Goal: Complete application form

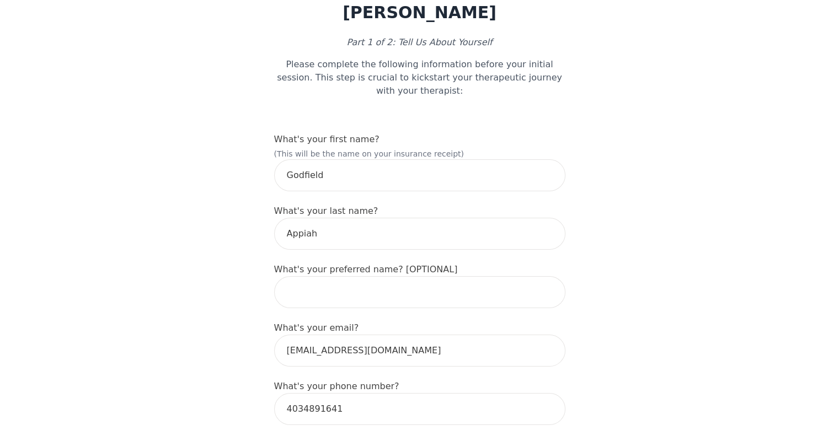
scroll to position [62, 0]
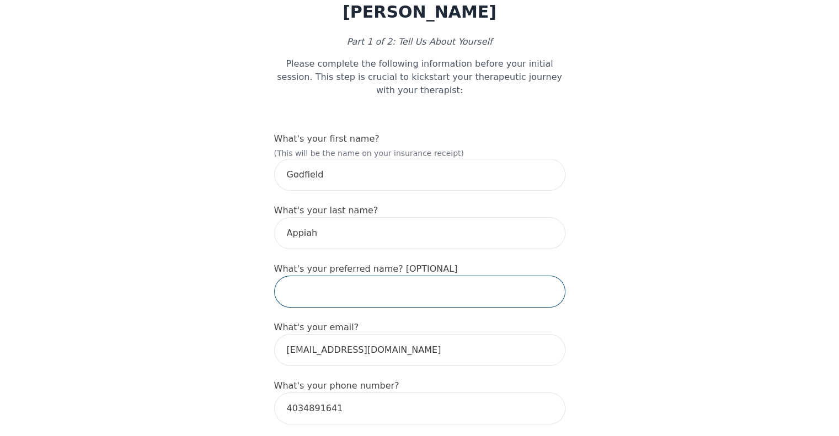
click at [372, 280] on input "text" at bounding box center [419, 292] width 291 height 32
type input "Godfield"
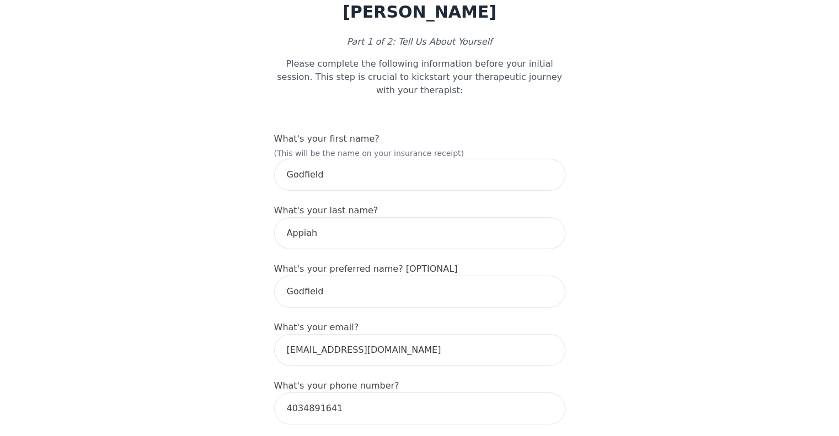
type input "[STREET_ADDRESS]"
type input "26"
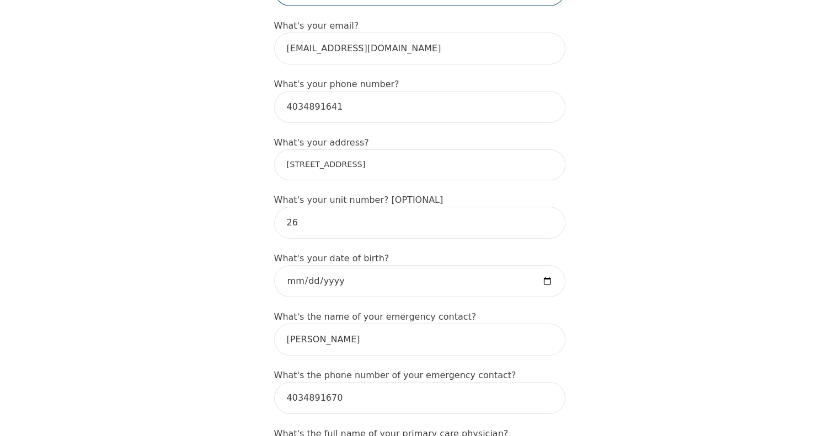
scroll to position [364, 0]
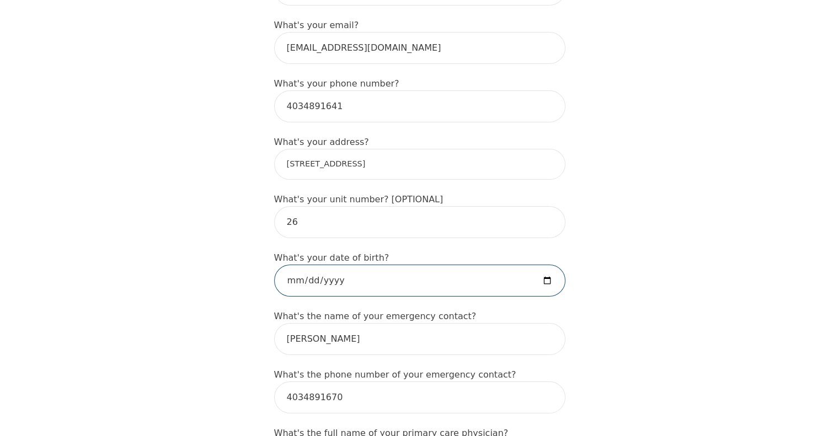
click at [364, 265] on input "date" at bounding box center [419, 281] width 291 height 32
click at [318, 265] on input "date" at bounding box center [419, 281] width 291 height 32
type input "[DATE]"
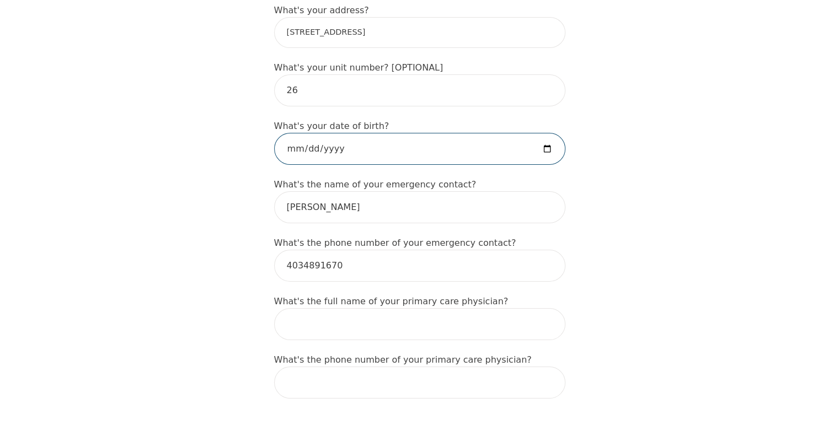
scroll to position [533, 0]
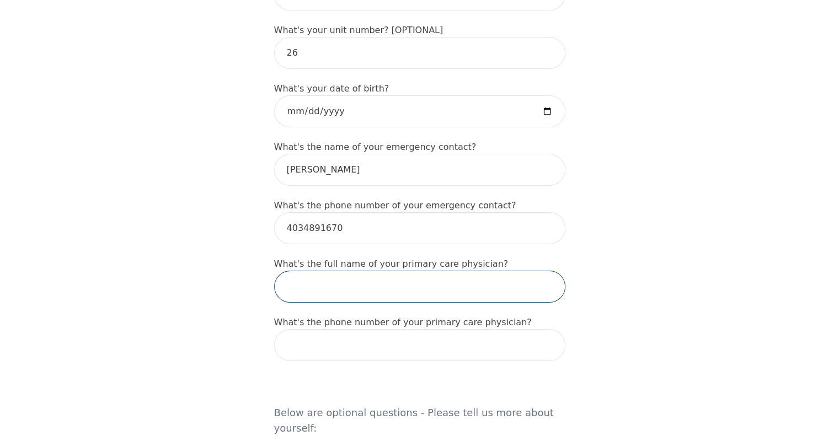
click at [371, 276] on input "text" at bounding box center [419, 287] width 291 height 32
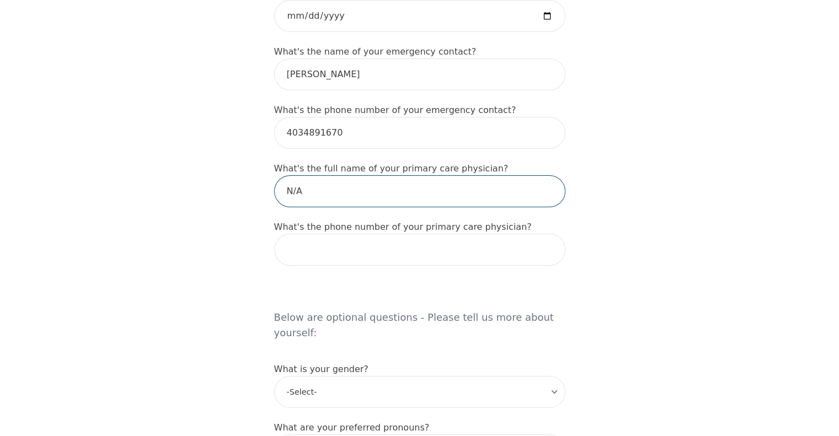
scroll to position [630, 0]
type input "N/A"
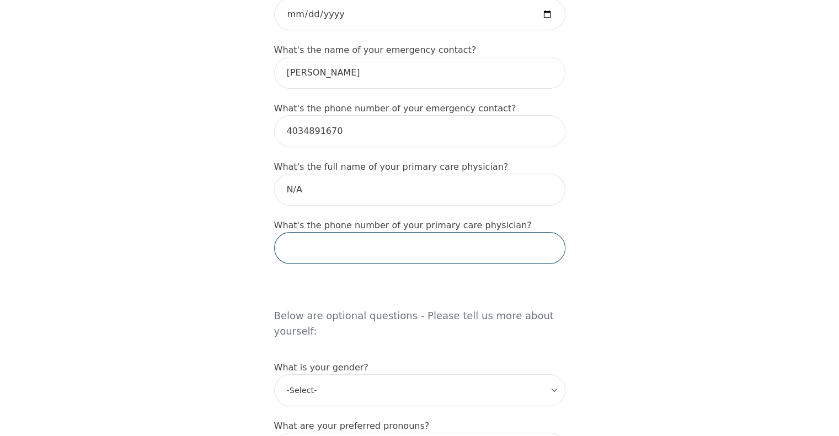
click at [498, 239] on input "tel" at bounding box center [419, 248] width 291 height 32
type input "n"
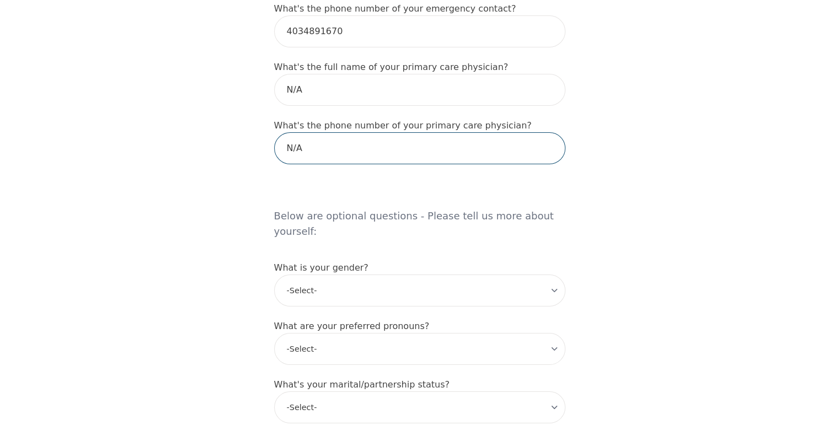
scroll to position [732, 0]
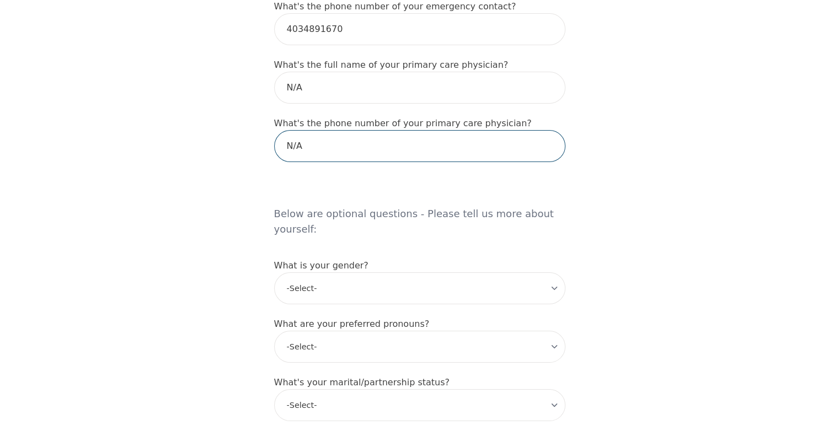
type input "N/A"
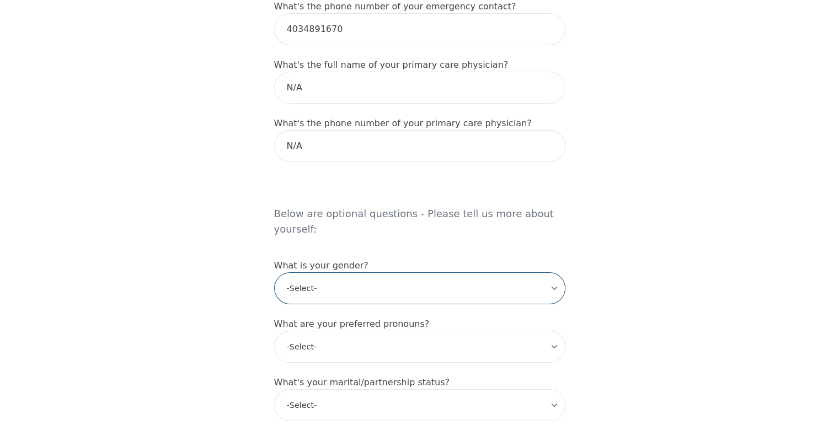
click at [415, 272] on select "-Select- [DEMOGRAPHIC_DATA] [DEMOGRAPHIC_DATA] [DEMOGRAPHIC_DATA] [DEMOGRAPHIC_…" at bounding box center [419, 288] width 291 height 32
select select "[DEMOGRAPHIC_DATA]"
click at [274, 272] on select "-Select- [DEMOGRAPHIC_DATA] [DEMOGRAPHIC_DATA] [DEMOGRAPHIC_DATA] [DEMOGRAPHIC_…" at bounding box center [419, 288] width 291 height 32
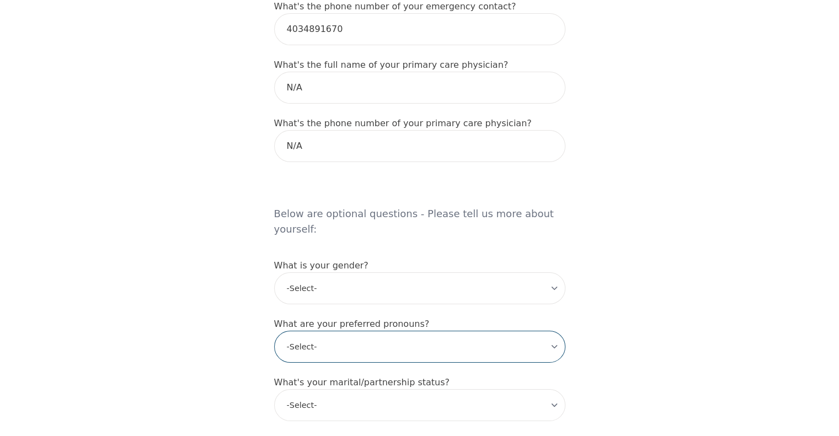
click at [350, 331] on select "-Select- he/him she/her they/them ze/zir xe/xem ey/em ve/ver tey/ter e/e per/pe…" at bounding box center [419, 347] width 291 height 32
select select "he/him"
click at [274, 331] on select "-Select- he/him she/her they/them ze/zir xe/xem ey/em ve/ver tey/ter e/e per/pe…" at bounding box center [419, 347] width 291 height 32
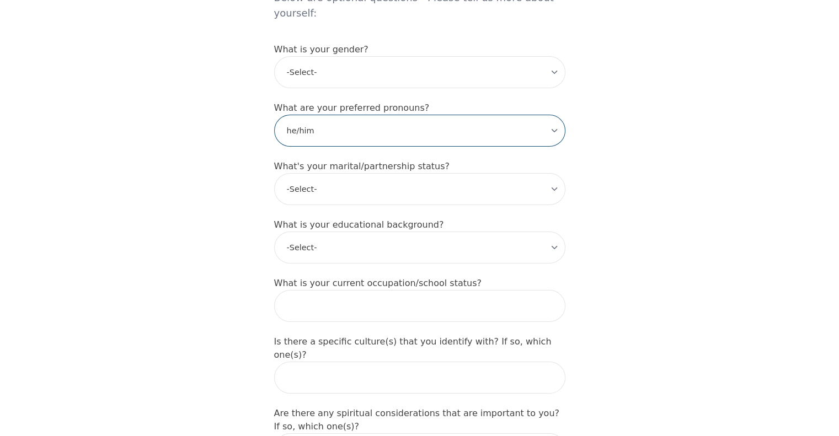
scroll to position [948, 0]
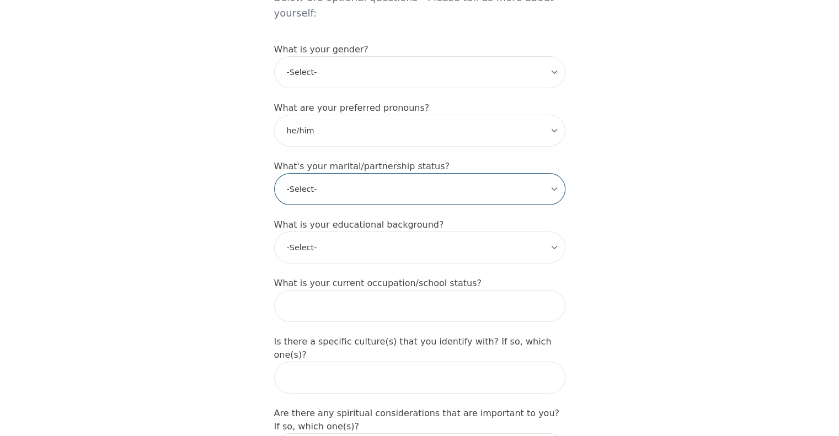
click at [339, 173] on select "-Select- Single Partnered Married Common Law Widowed Separated Divorced" at bounding box center [419, 189] width 291 height 32
select select "Partnered"
click at [274, 173] on select "-Select- Single Partnered Married Common Law Widowed Separated Divorced" at bounding box center [419, 189] width 291 height 32
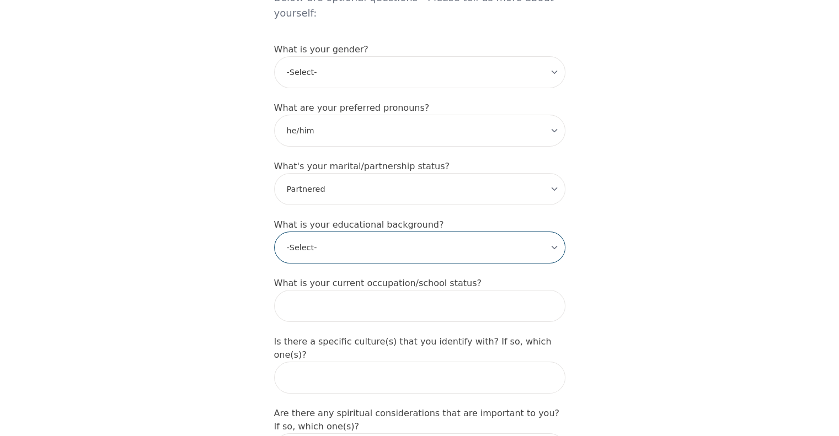
click at [309, 232] on select "-Select- Less than high school High school Associate degree Bachelor degree Mas…" at bounding box center [419, 248] width 291 height 32
select select "Associate degree"
click at [274, 232] on select "-Select- Less than high school High school Associate degree Bachelor degree Mas…" at bounding box center [419, 248] width 291 height 32
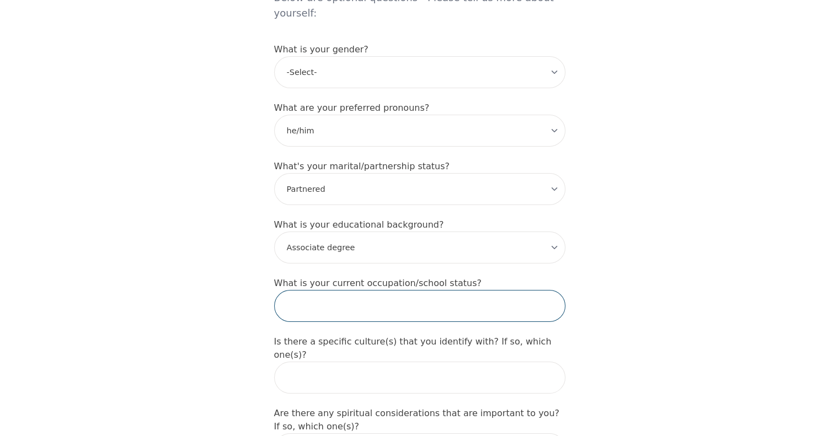
click at [344, 290] on input "text" at bounding box center [419, 306] width 291 height 32
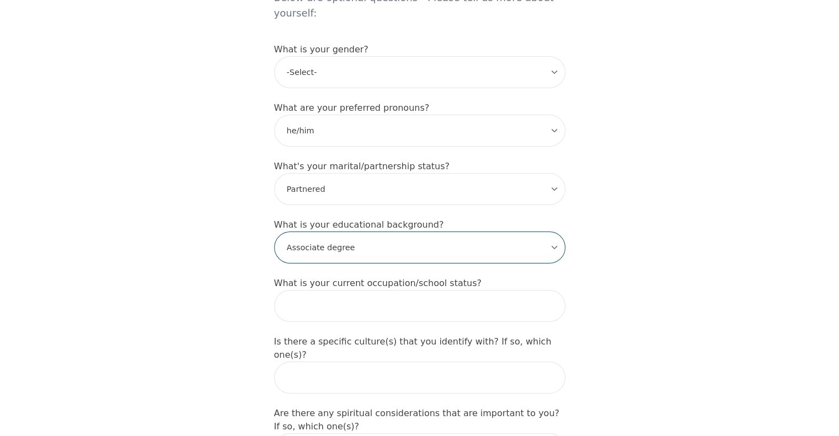
click at [398, 232] on select "-Select- Less than high school High school Associate degree Bachelor degree Mas…" at bounding box center [419, 248] width 291 height 32
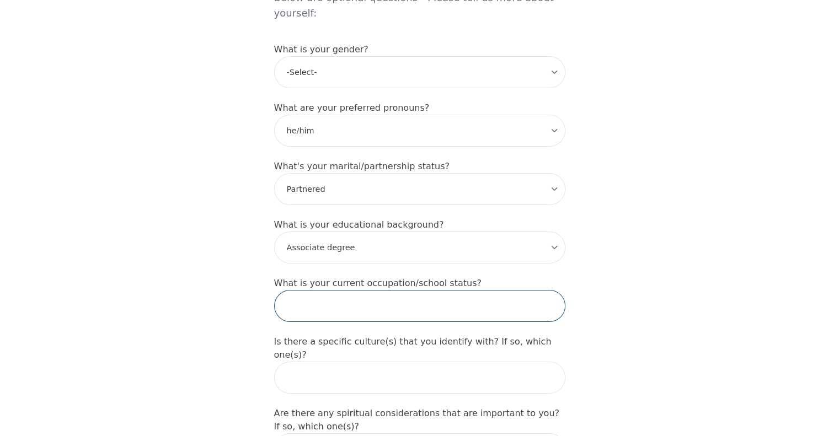
click at [376, 290] on input "text" at bounding box center [419, 306] width 291 height 32
type input "H"
click at [337, 290] on input "General Labourer/ HCA" at bounding box center [419, 306] width 291 height 32
click at [393, 290] on input "General Laborer / HCA" at bounding box center [419, 306] width 291 height 32
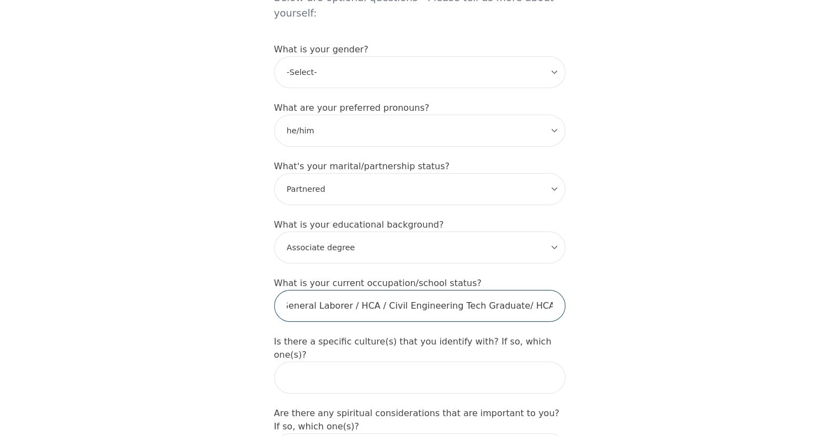
scroll to position [0, 8]
click at [523, 290] on input "General Laborer / HCA / Civil Engineering Tech Graduate/ HCA student" at bounding box center [419, 306] width 291 height 32
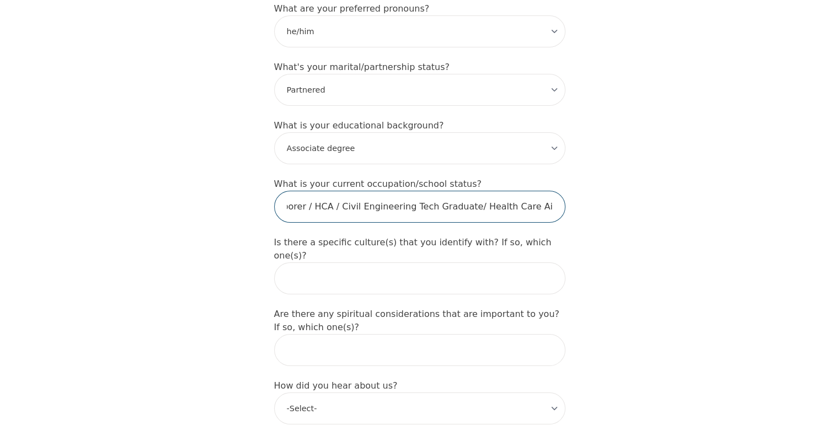
scroll to position [1061, 0]
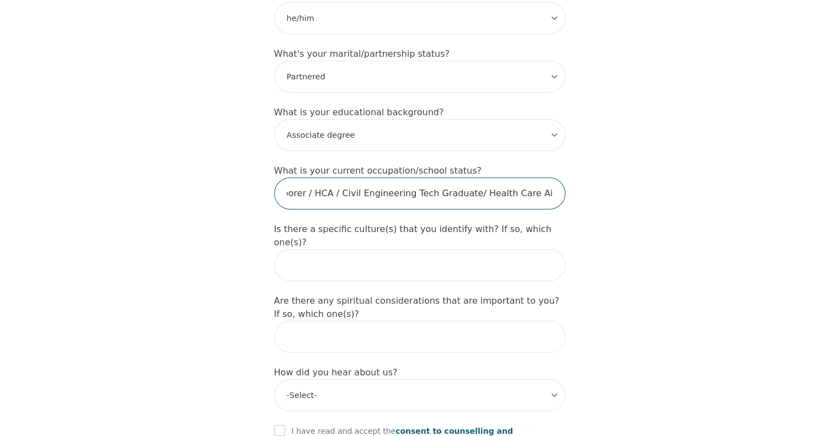
type input "General Laborer / HCA / Civil Engineering Tech Graduate/ Health Care Aid student"
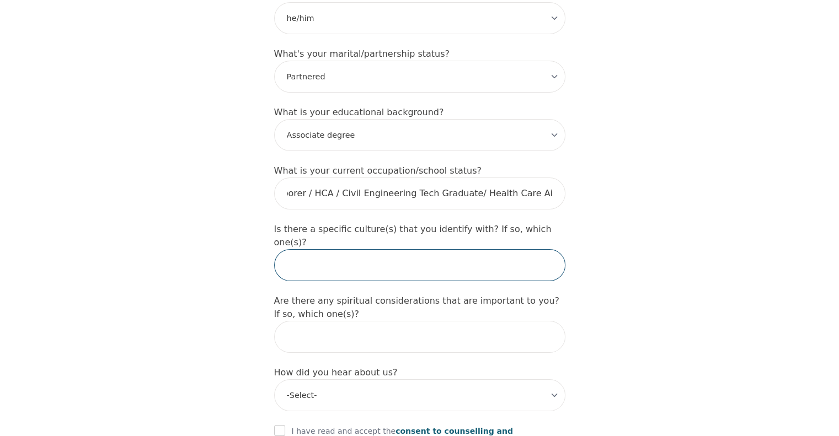
scroll to position [0, 0]
click at [476, 249] on input "text" at bounding box center [419, 265] width 291 height 32
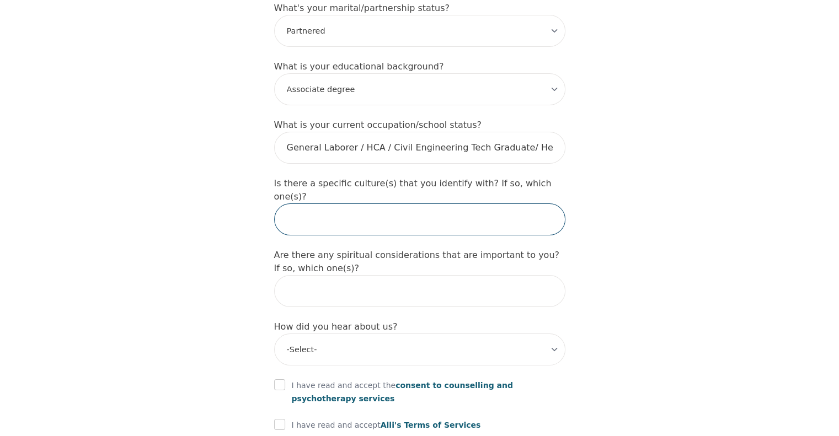
scroll to position [1107, 0]
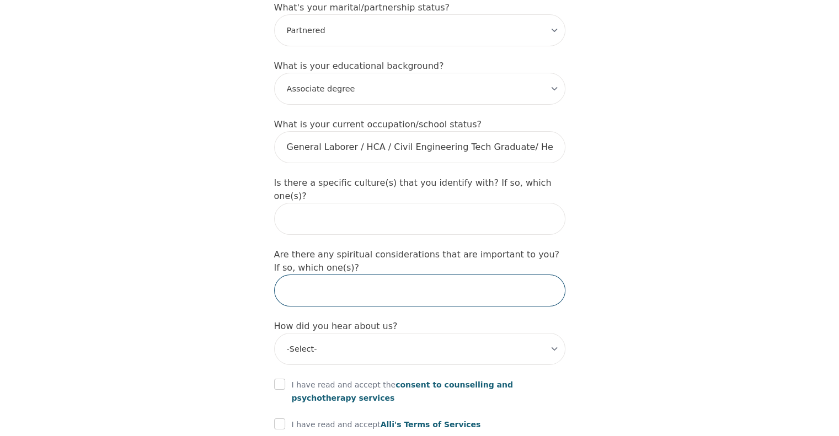
click at [419, 275] on input "text" at bounding box center [419, 291] width 291 height 32
type input "I"
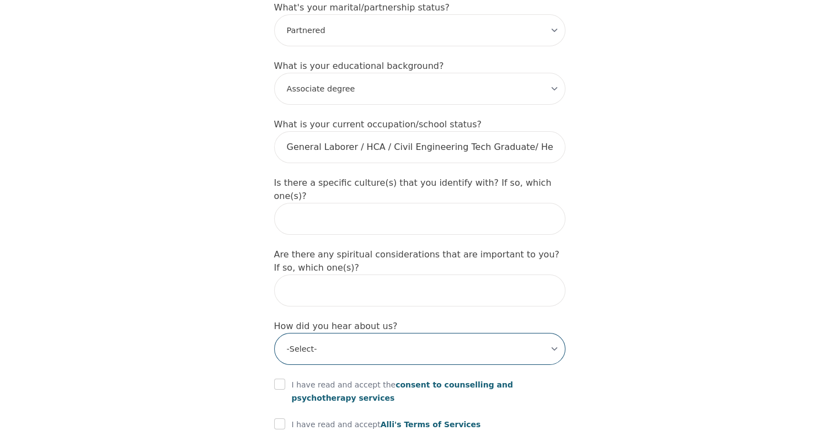
click at [416, 333] on select "-Select- Physician/Specialist Friend Facebook Instagram Google Search Google Ad…" at bounding box center [419, 349] width 291 height 32
select select "Instagram"
click at [274, 333] on select "-Select- Physician/Specialist Friend Facebook Instagram Google Search Google Ad…" at bounding box center [419, 349] width 291 height 32
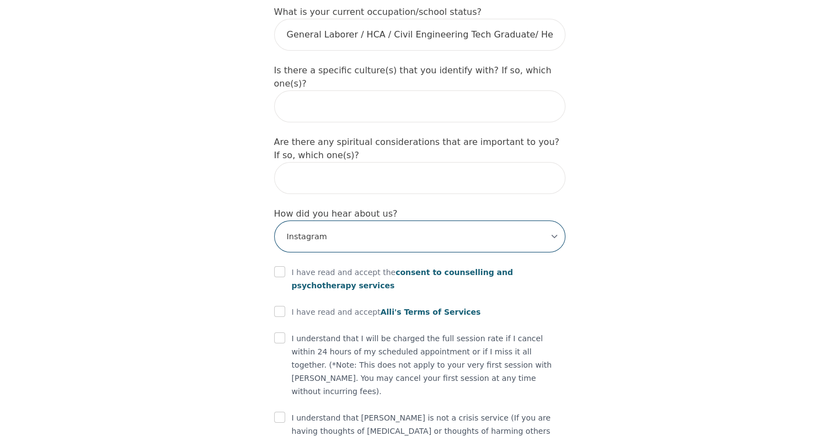
scroll to position [1230, 0]
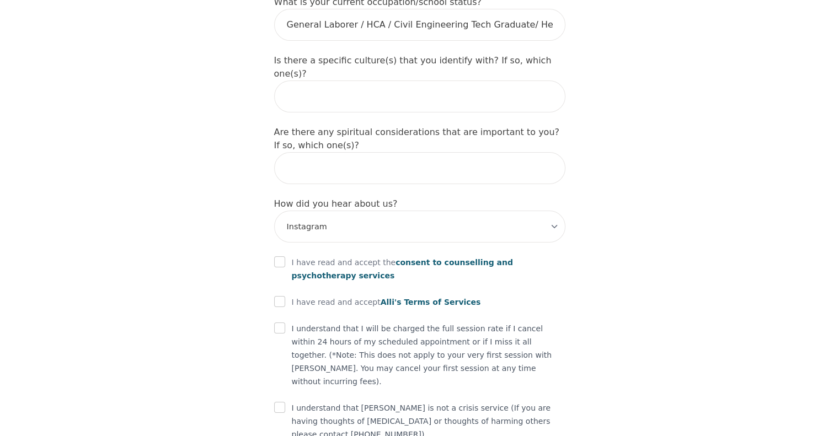
click at [287, 256] on div "I have read and accept the consent to counselling and [MEDICAL_DATA] services" at bounding box center [419, 269] width 291 height 26
drag, startPoint x: 277, startPoint y: 217, endPoint x: 278, endPoint y: 260, distance: 43.0
drag, startPoint x: 278, startPoint y: 229, endPoint x: 276, endPoint y: 244, distance: 15.5
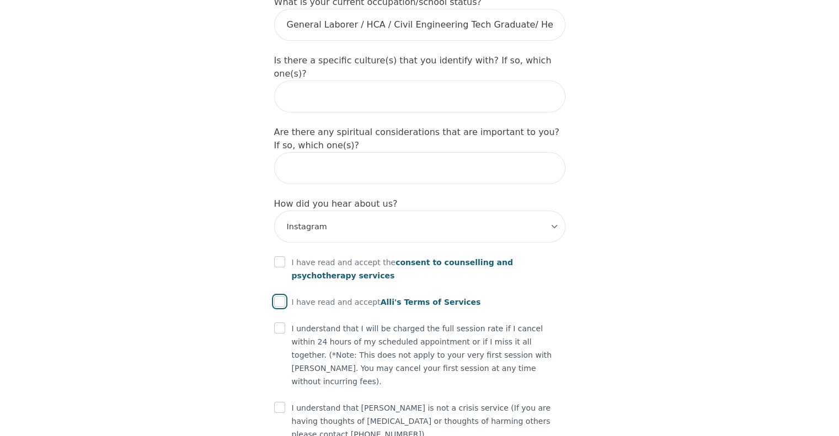
click at [276, 296] on input "checkbox" at bounding box center [279, 301] width 11 height 11
checkbox input "true"
drag, startPoint x: 279, startPoint y: 207, endPoint x: 278, endPoint y: 213, distance: 6.1
click at [278, 256] on input "checkbox" at bounding box center [279, 261] width 11 height 11
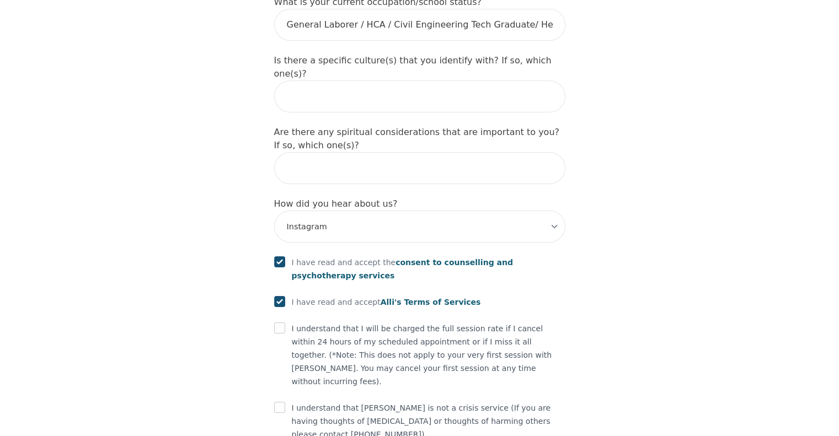
checkbox input "true"
drag, startPoint x: 276, startPoint y: 270, endPoint x: 278, endPoint y: 337, distance: 67.3
click at [278, 402] on input "checkbox" at bounding box center [279, 407] width 11 height 11
checkbox input "true"
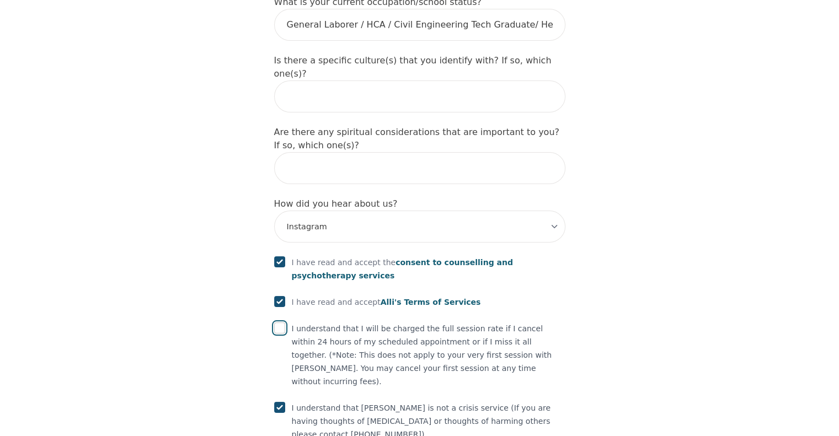
click at [279, 323] on input "checkbox" at bounding box center [279, 328] width 11 height 11
checkbox input "true"
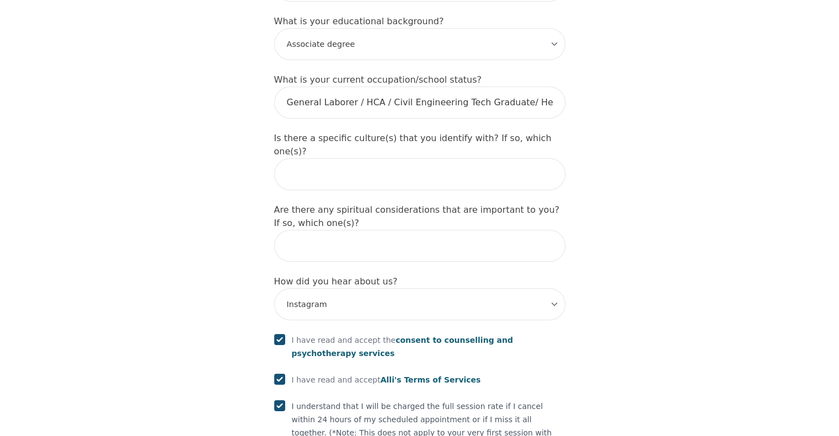
scroll to position [1150, 0]
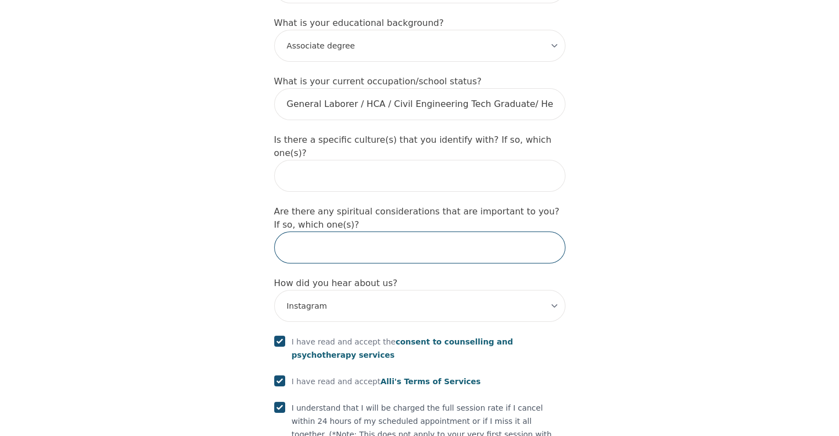
click at [350, 232] on input "text" at bounding box center [419, 248] width 291 height 32
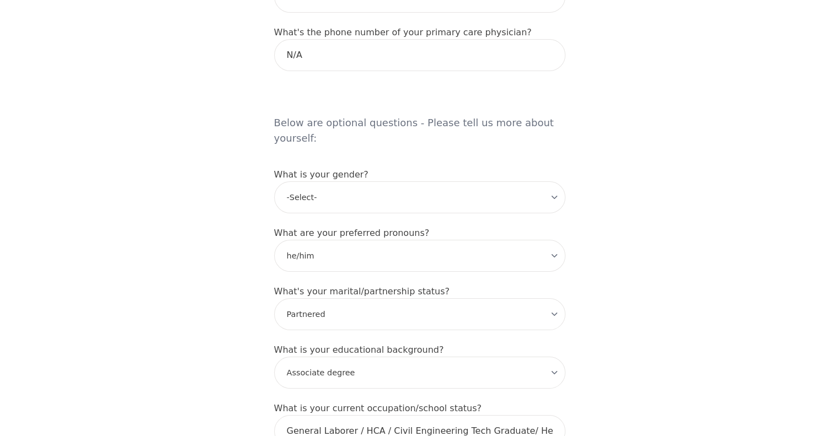
scroll to position [1230, 0]
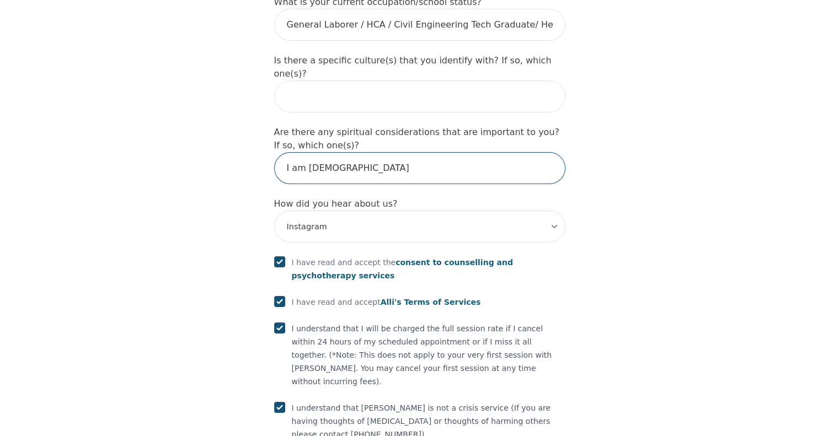
type input "I am [DEMOGRAPHIC_DATA]"
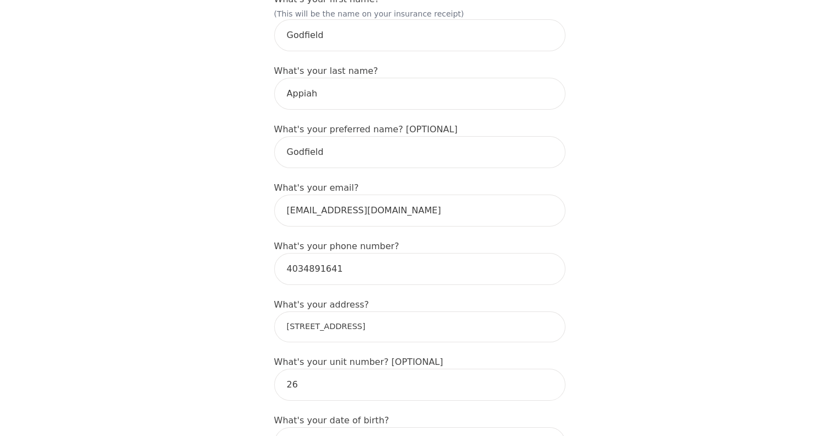
scroll to position [201, 0]
click at [411, 312] on input "[STREET_ADDRESS]" at bounding box center [419, 327] width 291 height 31
type input "[STREET_ADDRESS]"
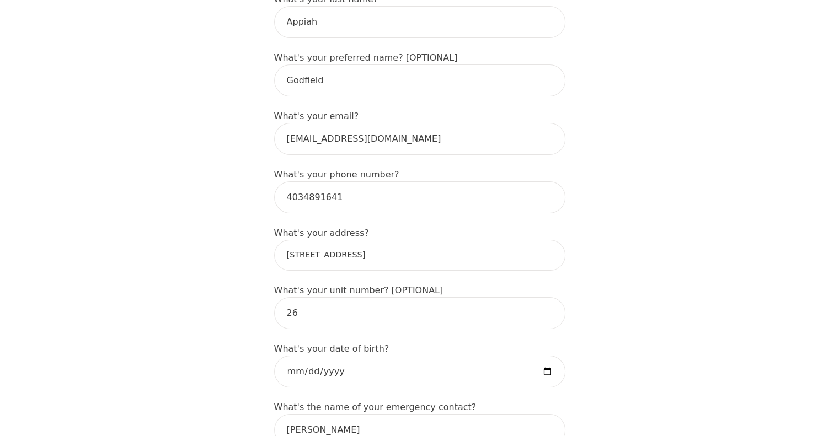
scroll to position [337, 0]
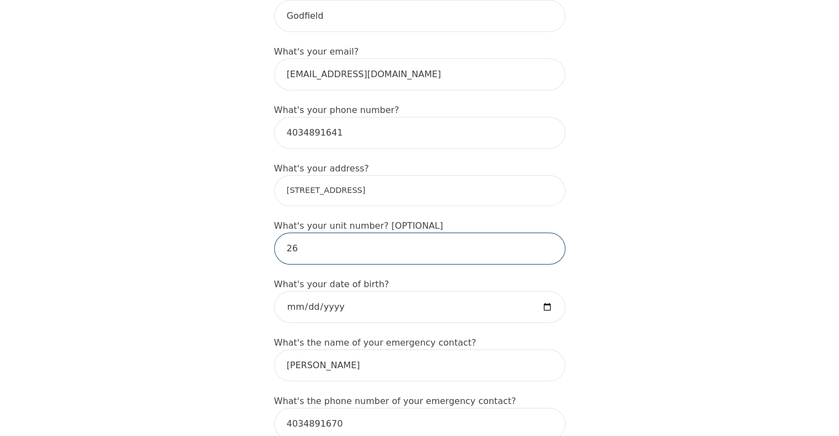
click at [324, 235] on input "26" at bounding box center [419, 249] width 291 height 32
type input "2"
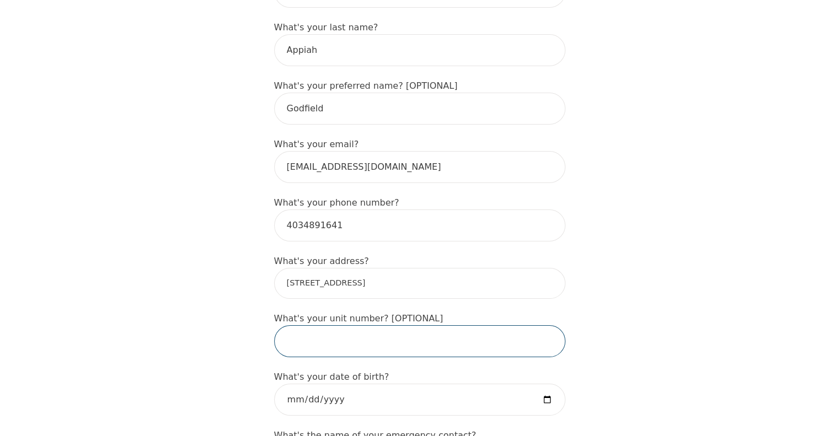
scroll to position [244, 0]
click at [407, 269] on input "[STREET_ADDRESS]" at bounding box center [419, 284] width 291 height 31
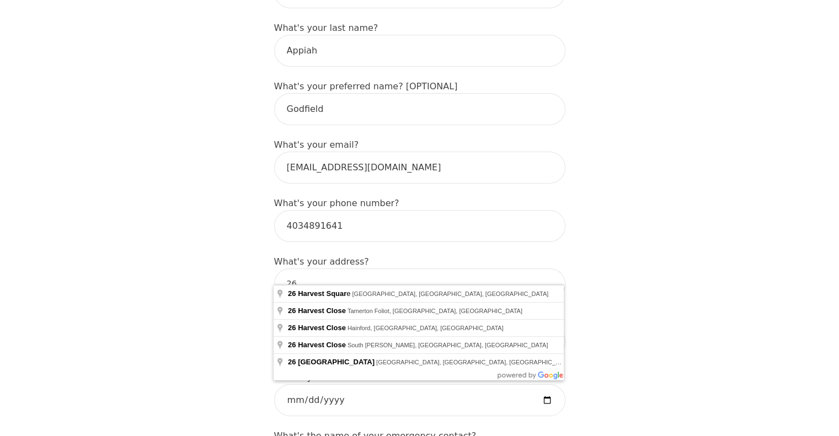
type input "2"
click at [357, 269] on input "26 harvest" at bounding box center [419, 284] width 291 height 31
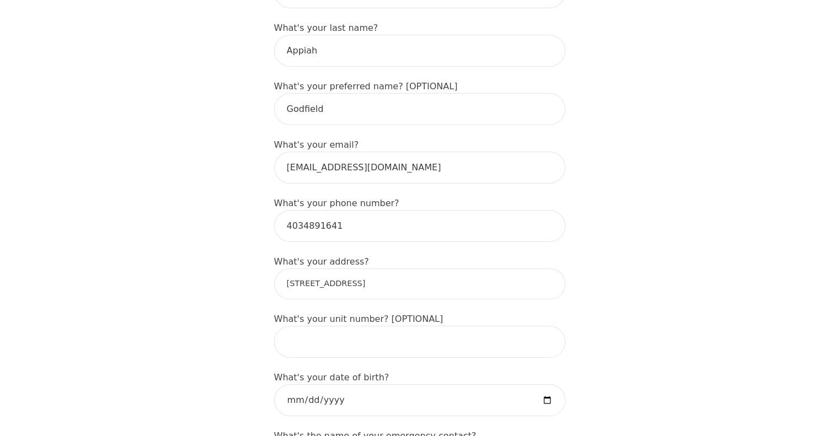
click at [468, 269] on input "[STREET_ADDRESS]" at bounding box center [419, 284] width 291 height 31
type input "[STREET_ADDRESS]"
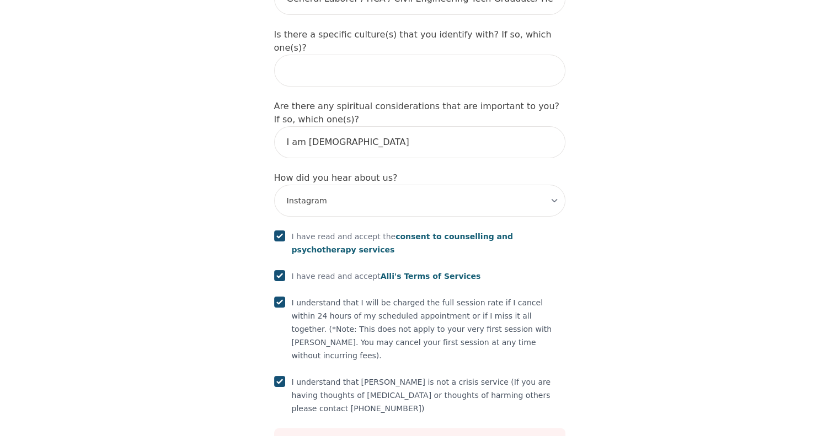
scroll to position [1272, 0]
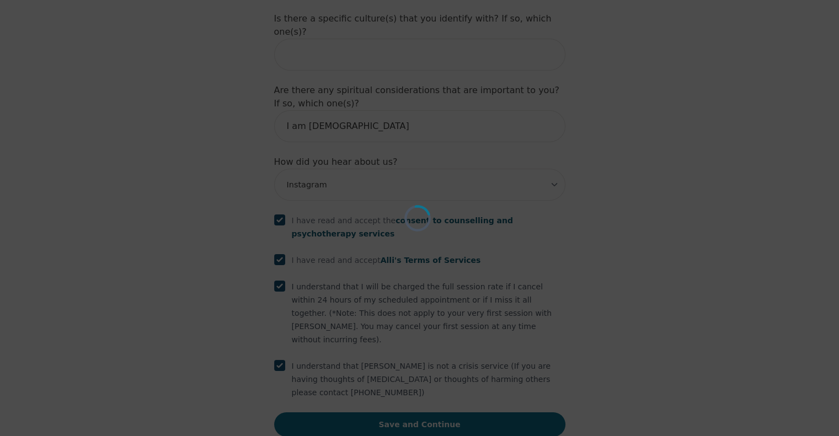
scroll to position [1230, 0]
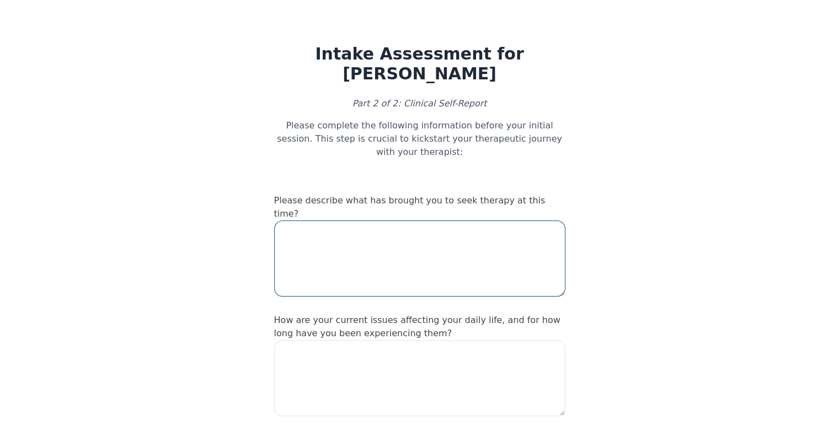
click at [364, 221] on textarea at bounding box center [419, 259] width 291 height 76
type textarea "I"
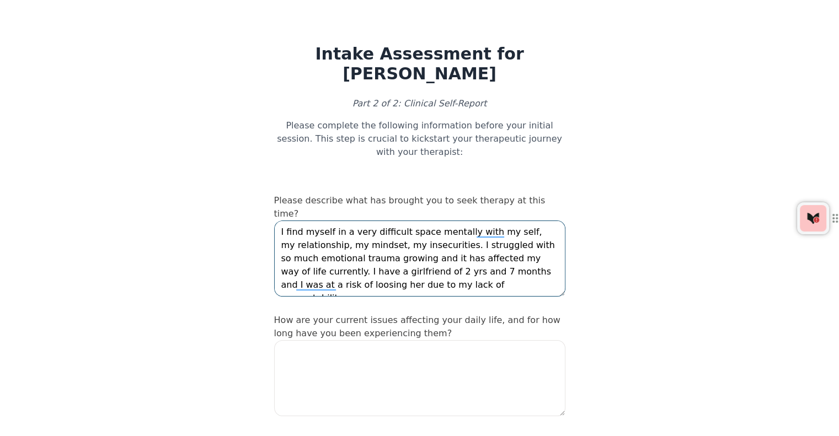
click at [321, 258] on textarea "I find myself in a very difficult space mentally with my self, my relationship,…" at bounding box center [419, 259] width 291 height 76
click at [309, 261] on textarea "I find myself in a very difficult space mentally with my self, my relationship,…" at bounding box center [419, 259] width 291 height 76
click at [440, 265] on textarea "I find myself in a very difficult space mentally with my self, my relationship,…" at bounding box center [419, 259] width 291 height 76
click at [368, 258] on textarea "I find myself in a very difficult space mentally with my self, my relationship,…" at bounding box center [419, 259] width 291 height 76
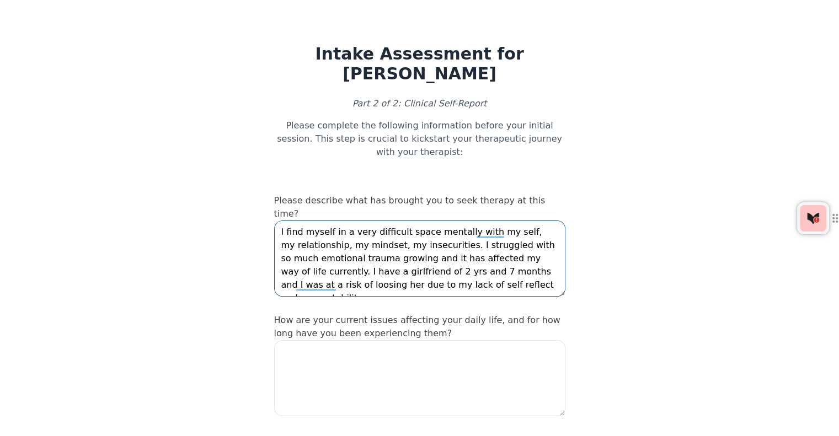
click at [481, 262] on textarea "I find myself in a very difficult space mentally with my self, my relationship,…" at bounding box center [419, 259] width 291 height 76
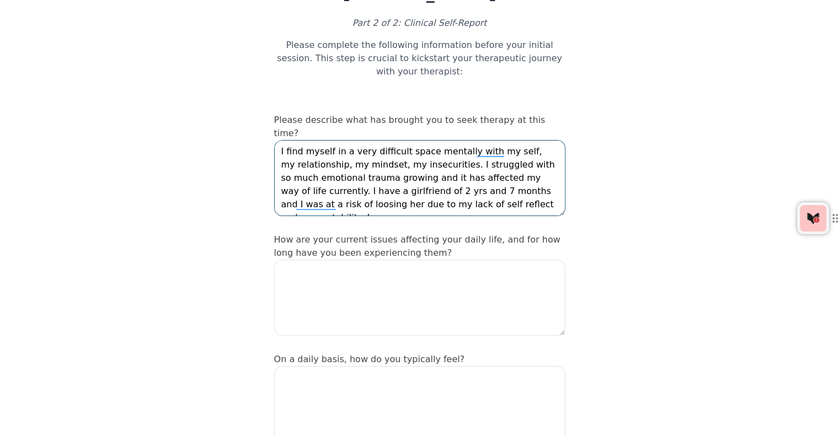
type textarea "I find myself in a very difficult space mentally with my self, my relationship,…"
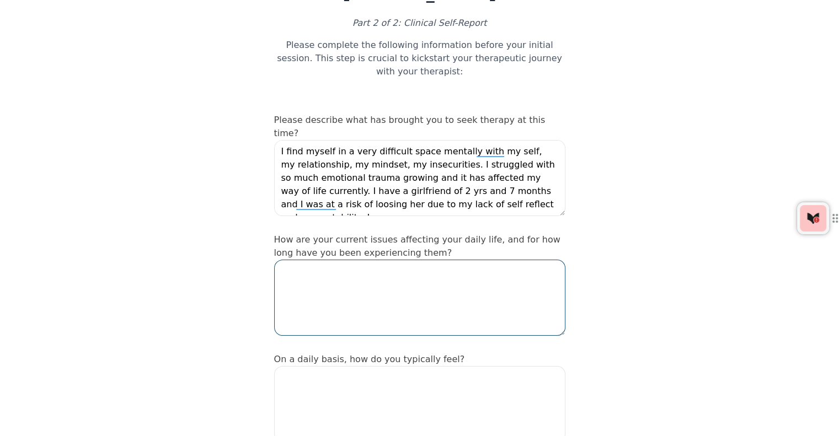
click at [427, 260] on textarea at bounding box center [419, 298] width 291 height 76
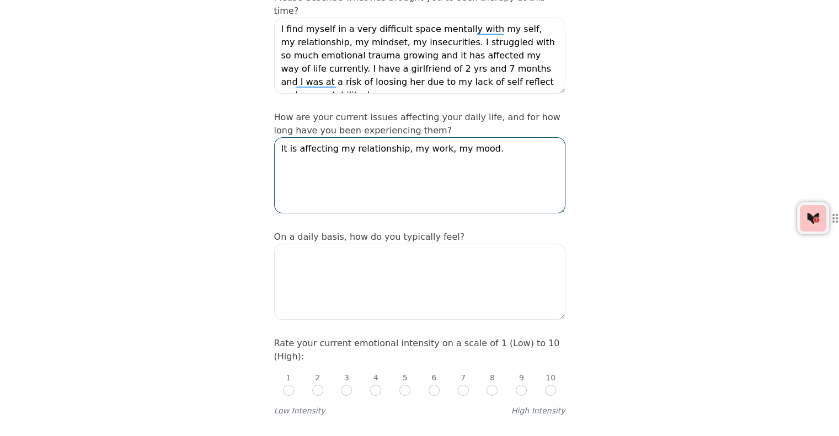
scroll to position [203, 0]
type textarea "It is affecting my relationship, my work, my mood."
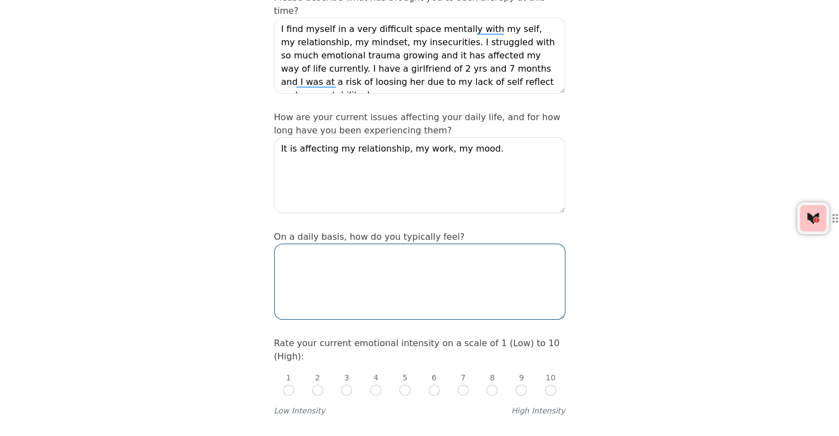
click at [427, 251] on textarea at bounding box center [419, 282] width 291 height 76
type textarea "O"
click at [402, 244] on textarea "I typically feel unaccomplished with my self, career path" at bounding box center [419, 282] width 291 height 76
click at [547, 244] on textarea "I typically feel unaccomplished and unsure with my self, career path" at bounding box center [419, 282] width 291 height 76
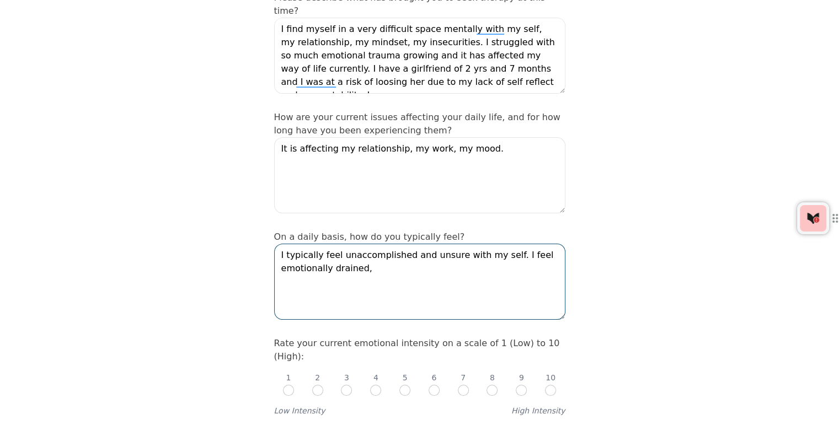
type textarea "I typically feel unaccomplished and unsure with my self. I feel emotionally dra…"
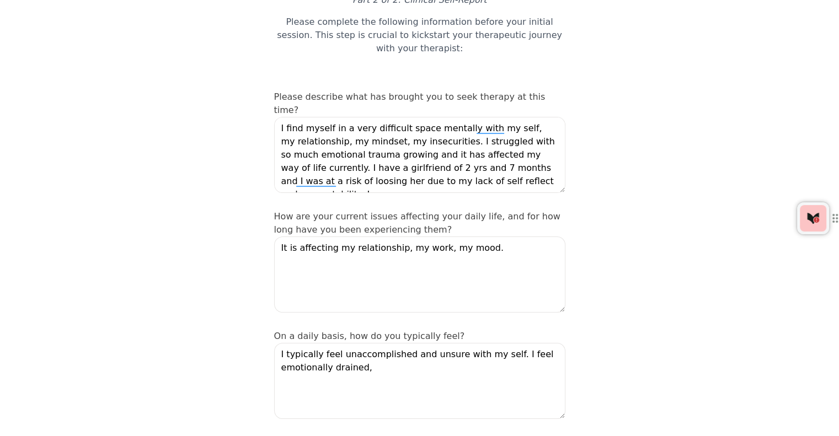
scroll to position [90, 0]
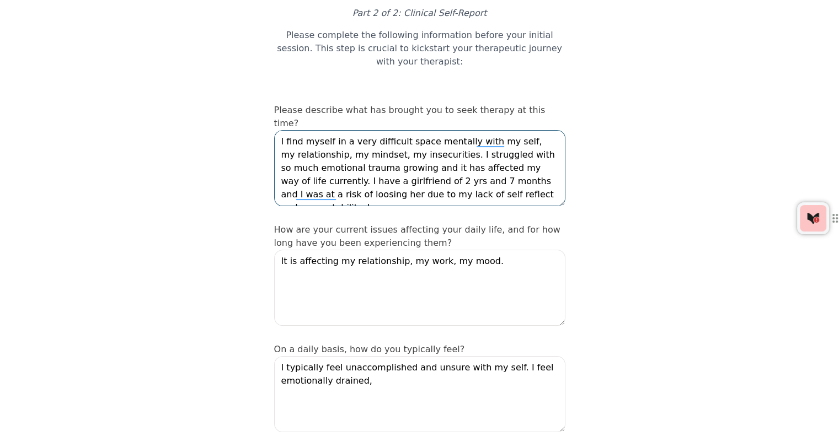
click at [503, 171] on textarea "I find myself in a very difficult space mentally with my self, my relationship,…" at bounding box center [419, 168] width 291 height 76
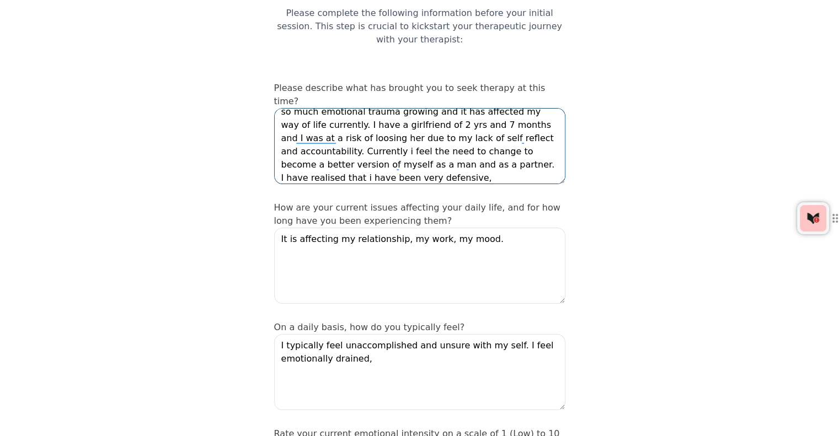
scroll to position [34, 0]
type textarea "I find myself in a very difficult space mentally with my self, my relationship,…"
